Goal: Task Accomplishment & Management: Manage account settings

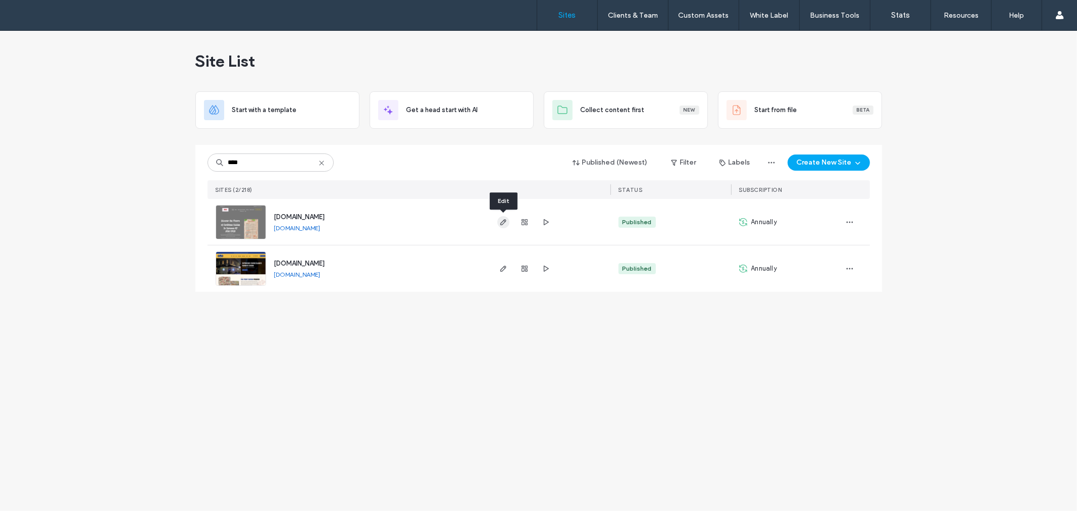
type input "****"
click at [502, 222] on icon "button" at bounding box center [503, 222] width 8 height 8
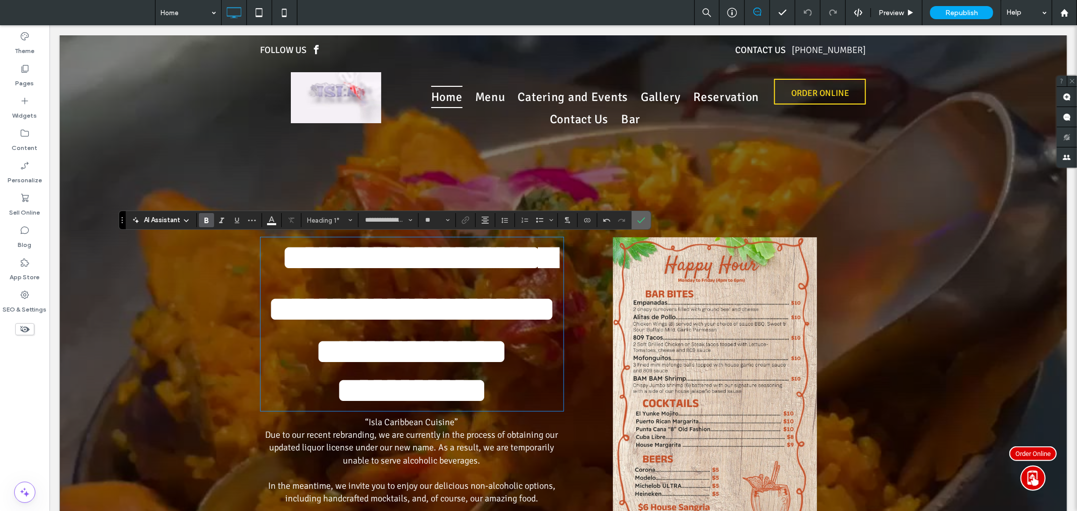
click at [636, 218] on label "Confirm" at bounding box center [641, 220] width 15 height 18
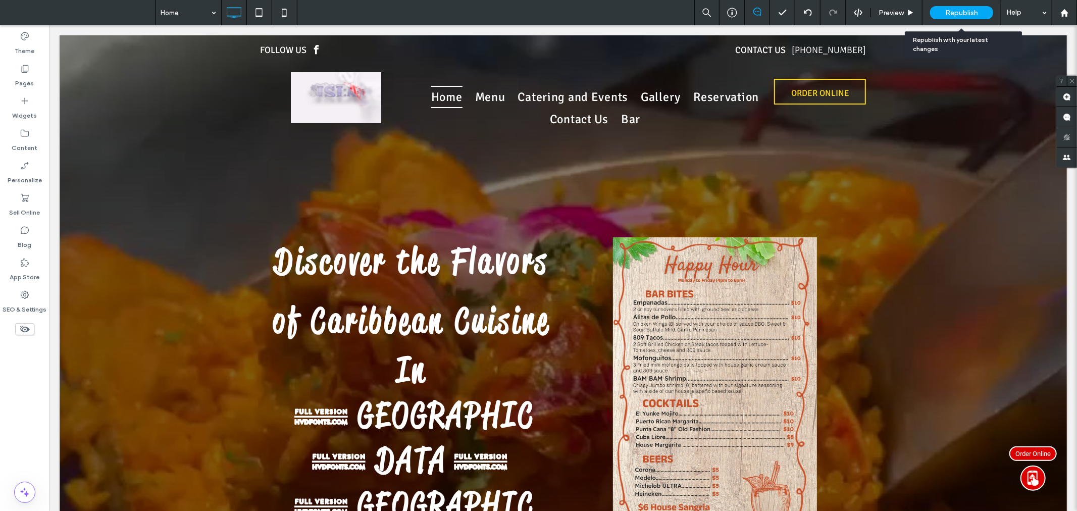
click at [958, 5] on div "Republish" at bounding box center [961, 12] width 63 height 25
click at [957, 7] on div "Republish" at bounding box center [961, 12] width 63 height 13
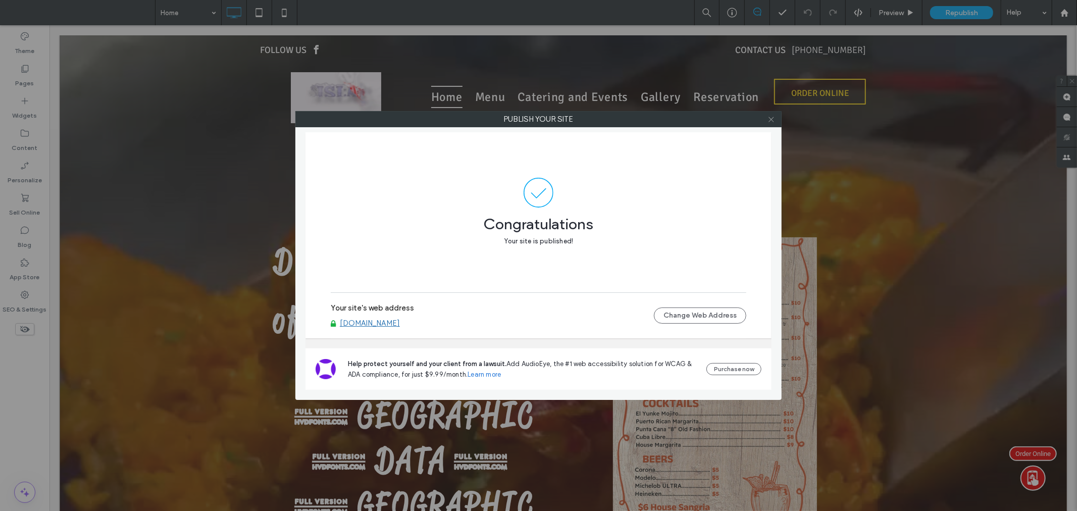
click at [770, 114] on span at bounding box center [771, 119] width 8 height 15
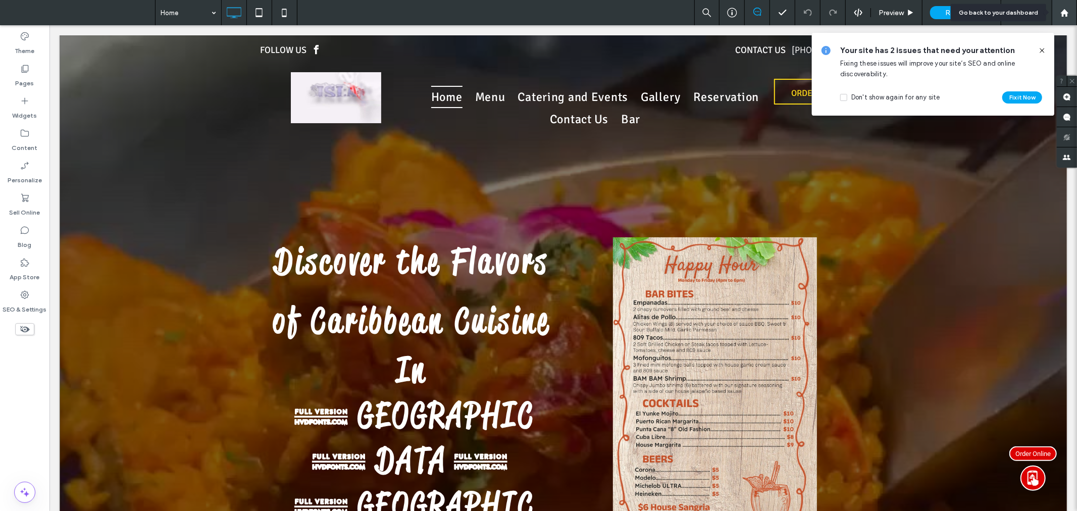
click at [1065, 14] on icon at bounding box center [1064, 13] width 9 height 9
